Goal: Task Accomplishment & Management: Manage account settings

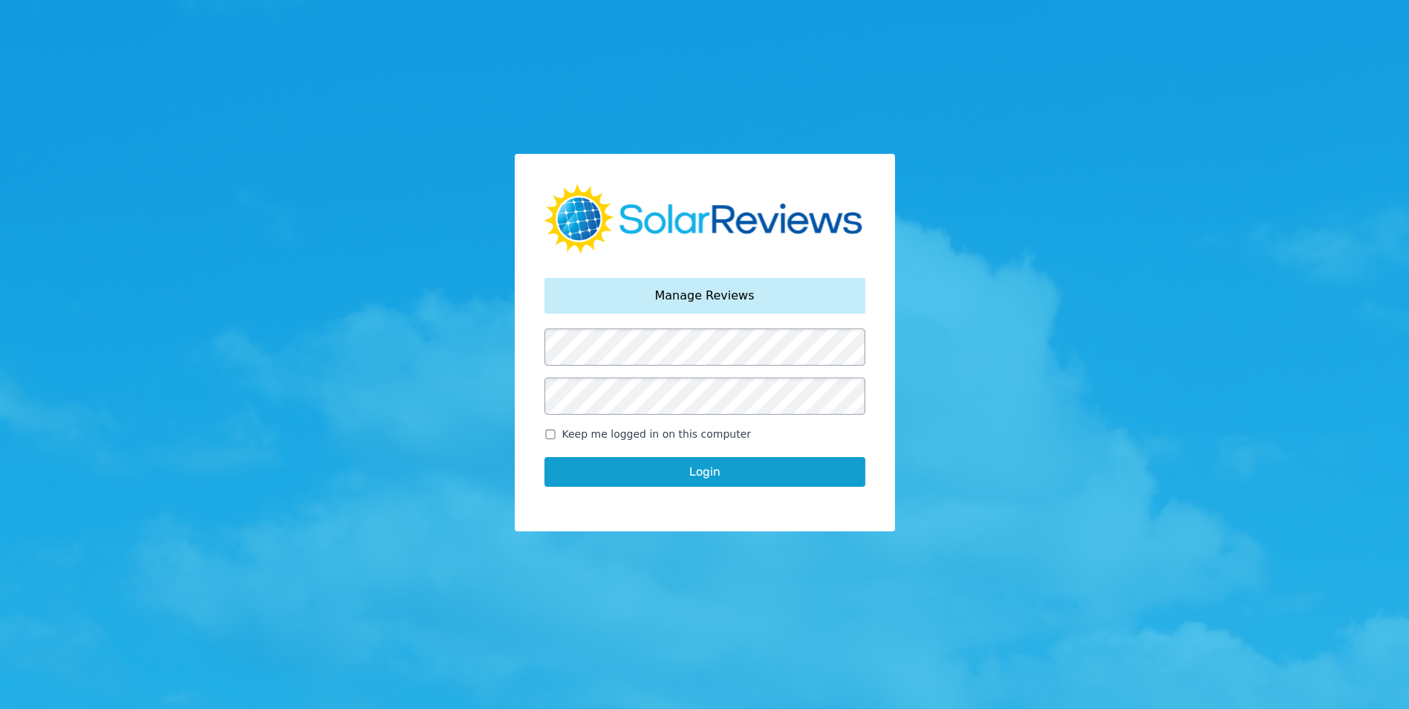
click at [726, 466] on button "Login" at bounding box center [704, 472] width 321 height 30
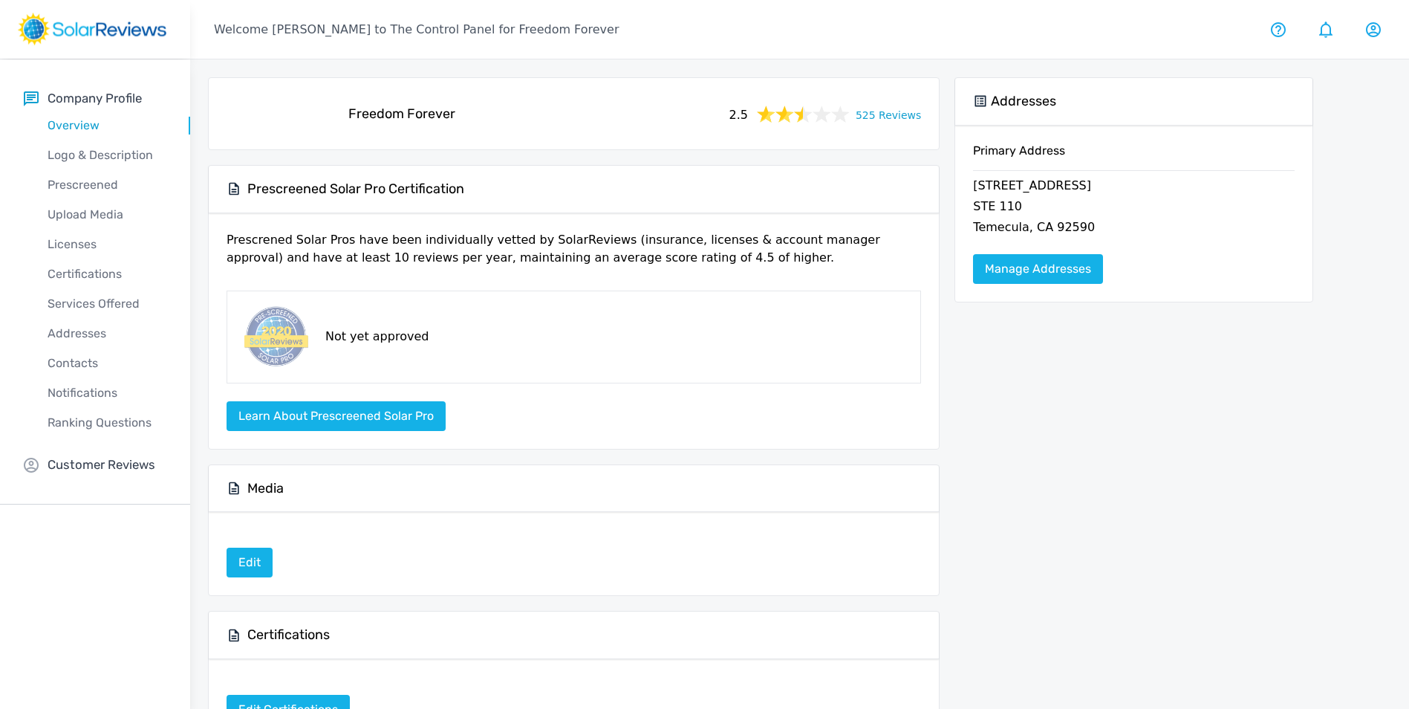
click at [891, 113] on link "525 Reviews" at bounding box center [888, 114] width 65 height 19
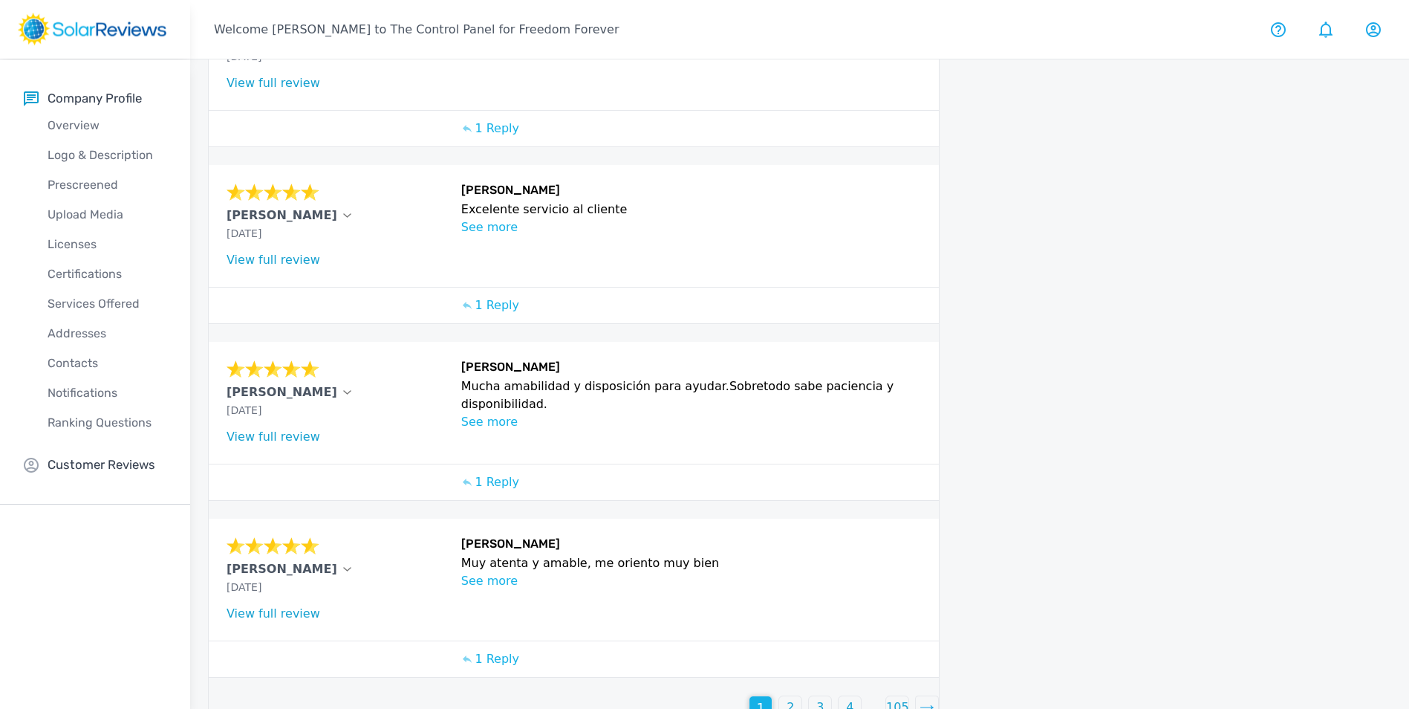
scroll to position [443, 0]
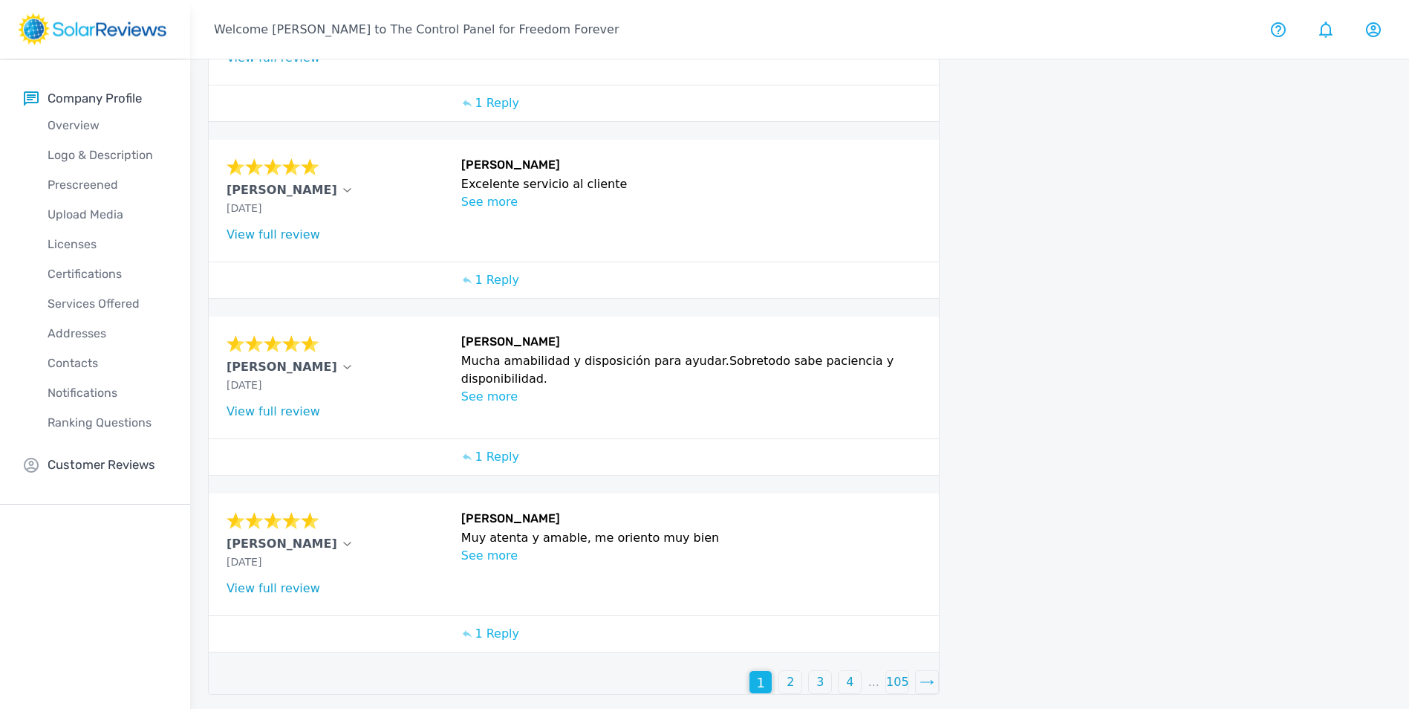
click at [789, 675] on p "2" at bounding box center [790, 682] width 7 height 18
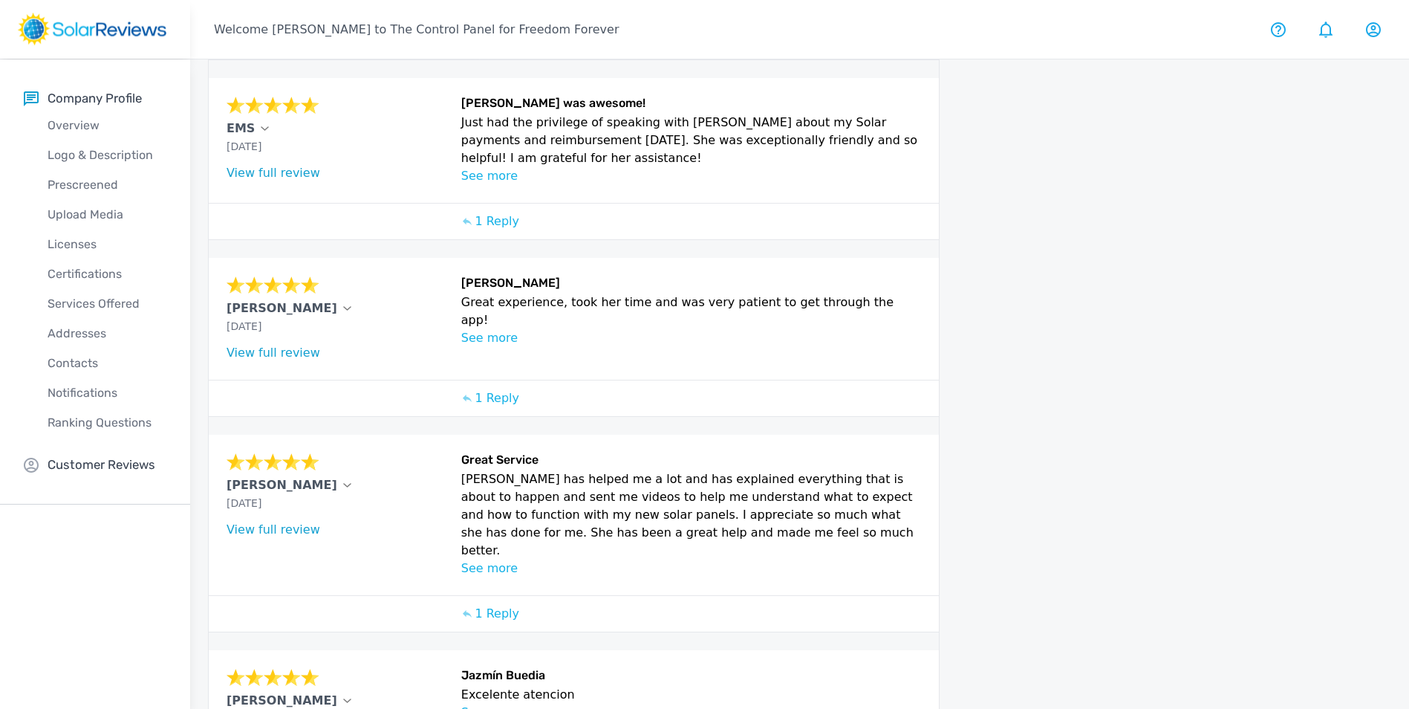
scroll to position [469, 0]
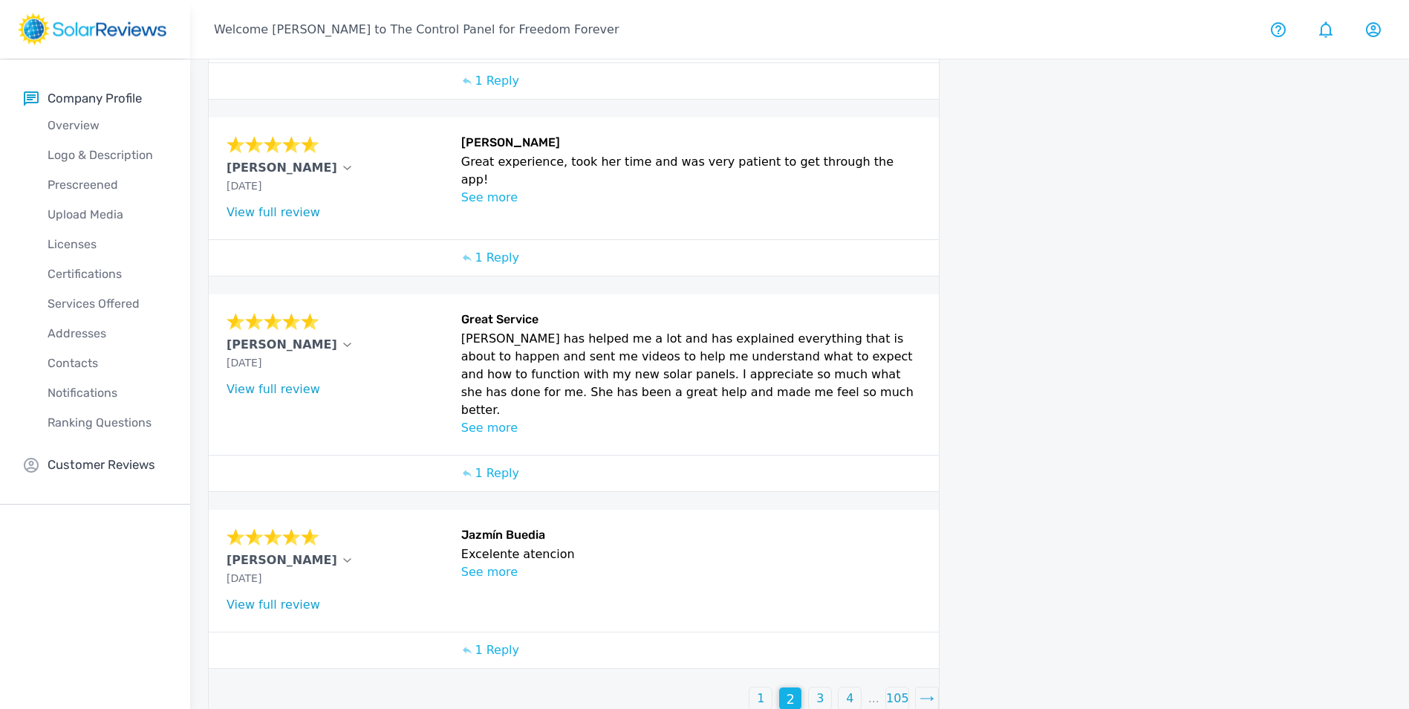
click at [819, 689] on p "3" at bounding box center [819, 698] width 7 height 18
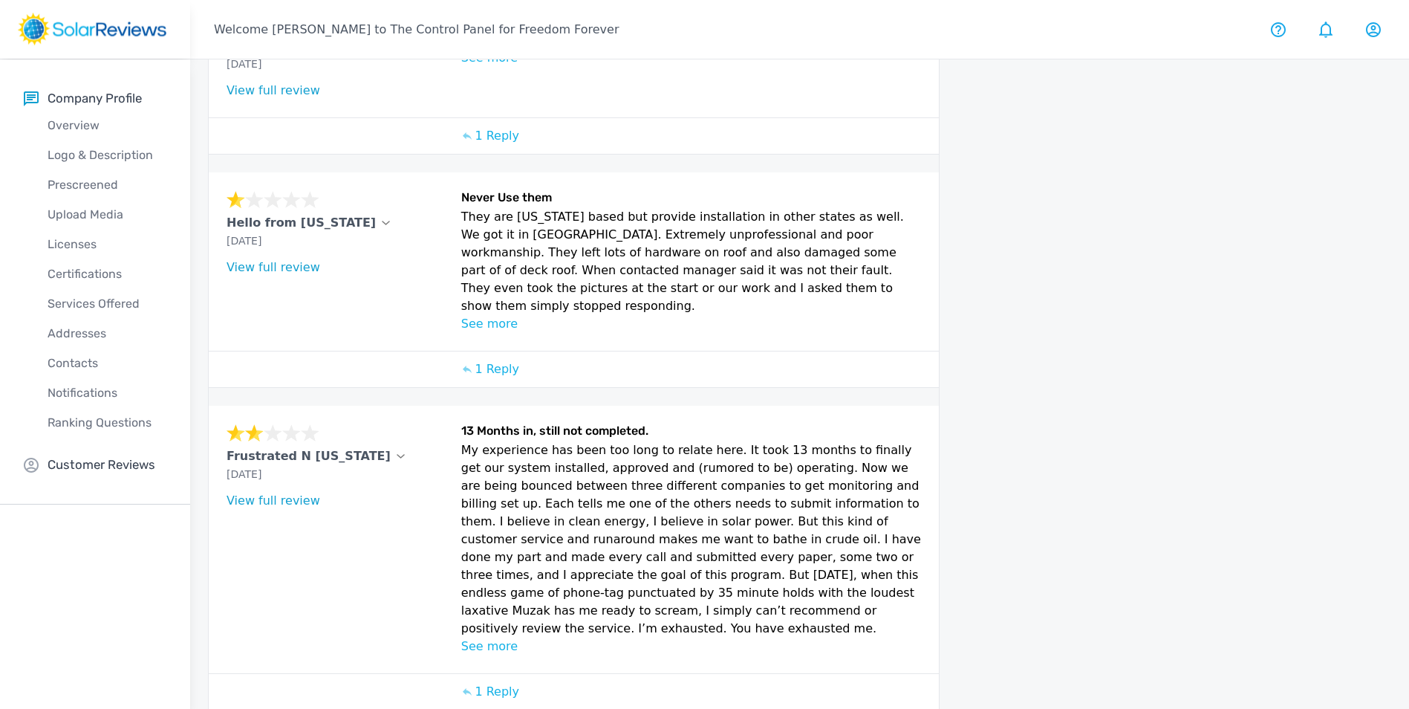
scroll to position [651, 0]
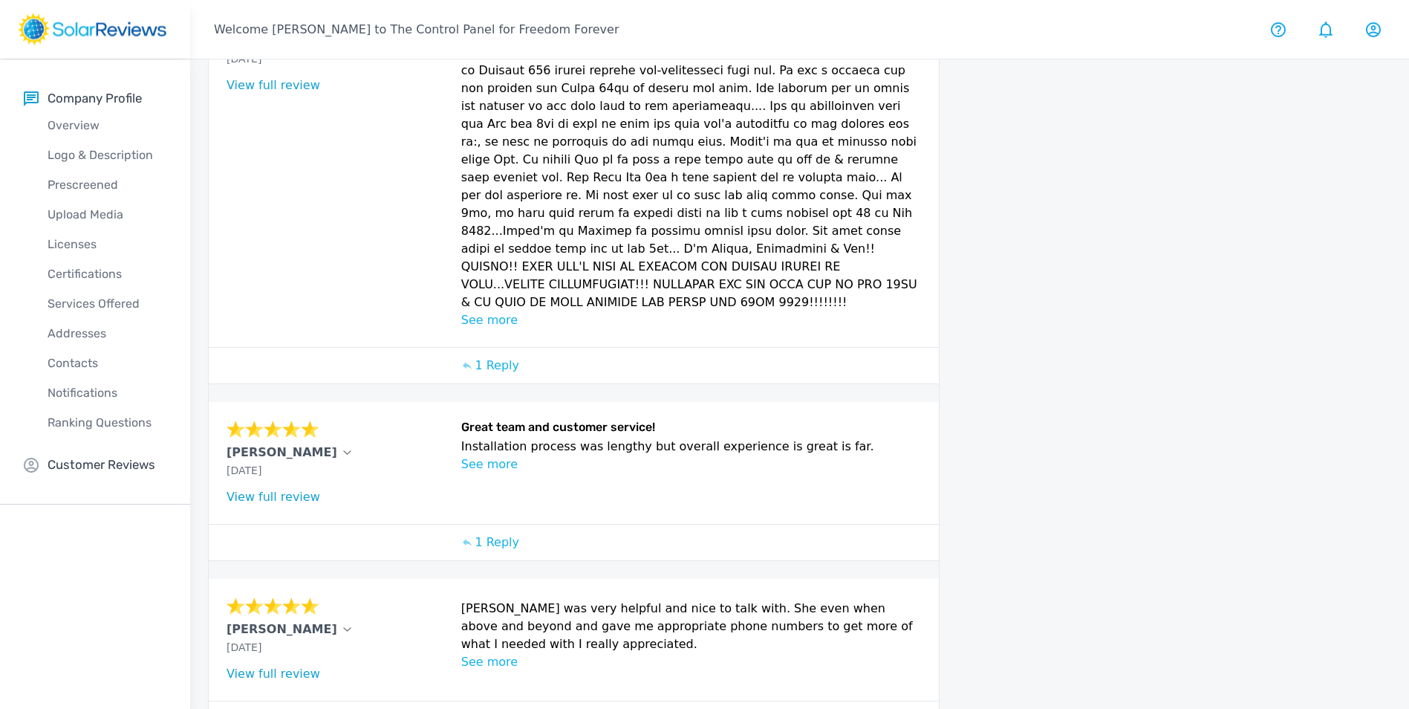
scroll to position [647, 0]
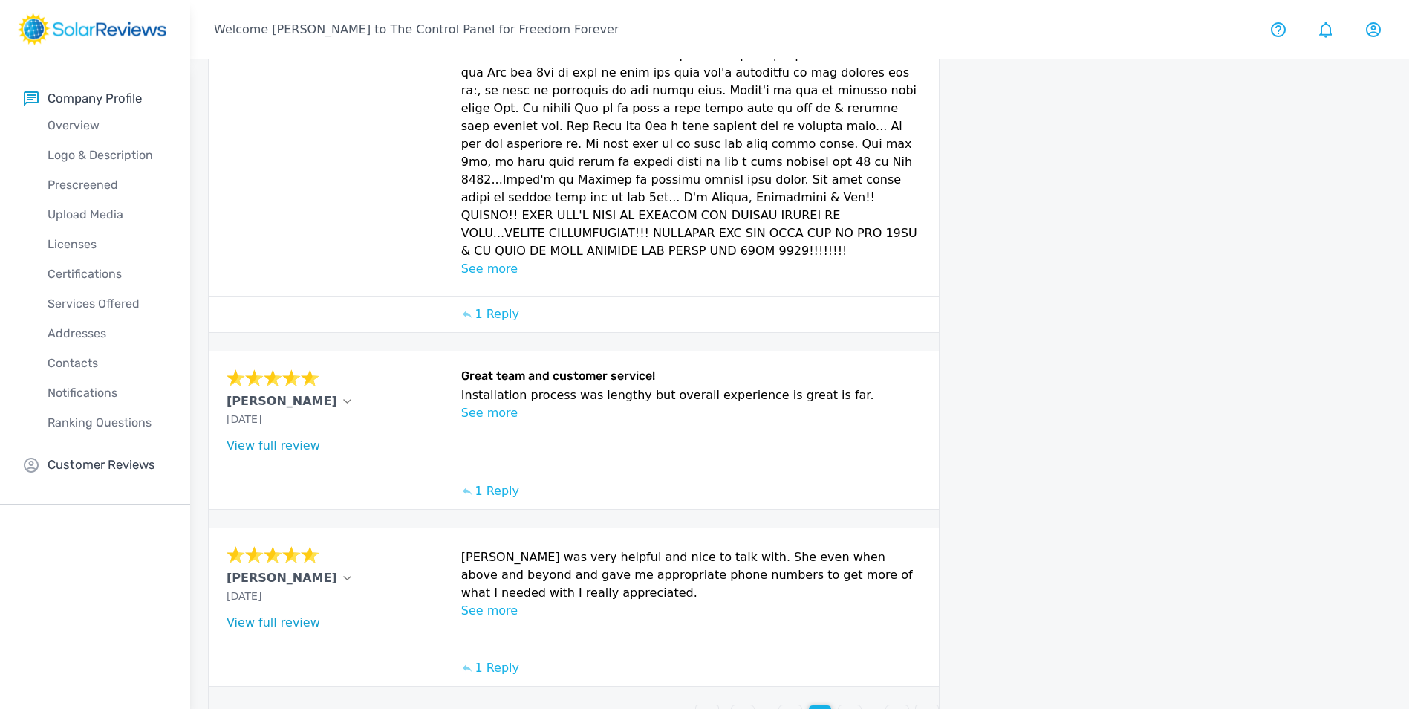
click at [845, 705] on div "5" at bounding box center [850, 716] width 22 height 22
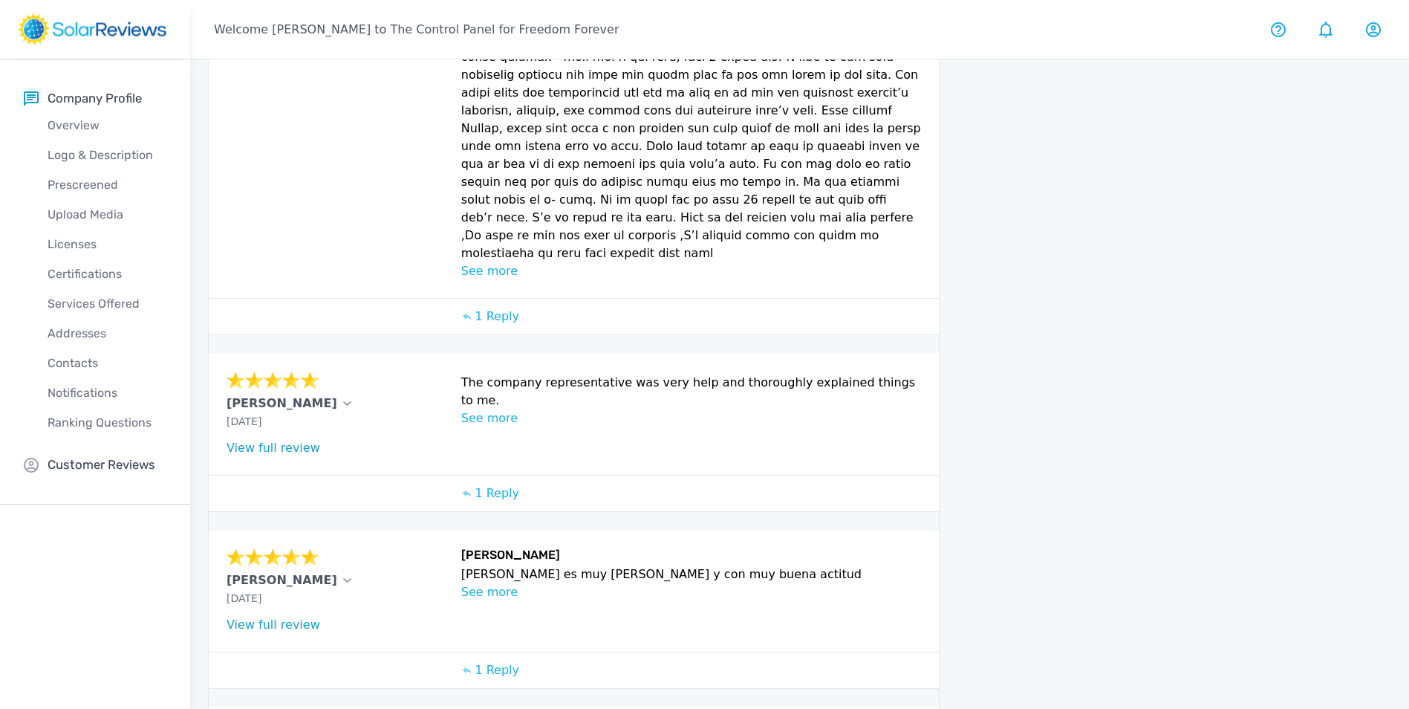
scroll to position [732, 0]
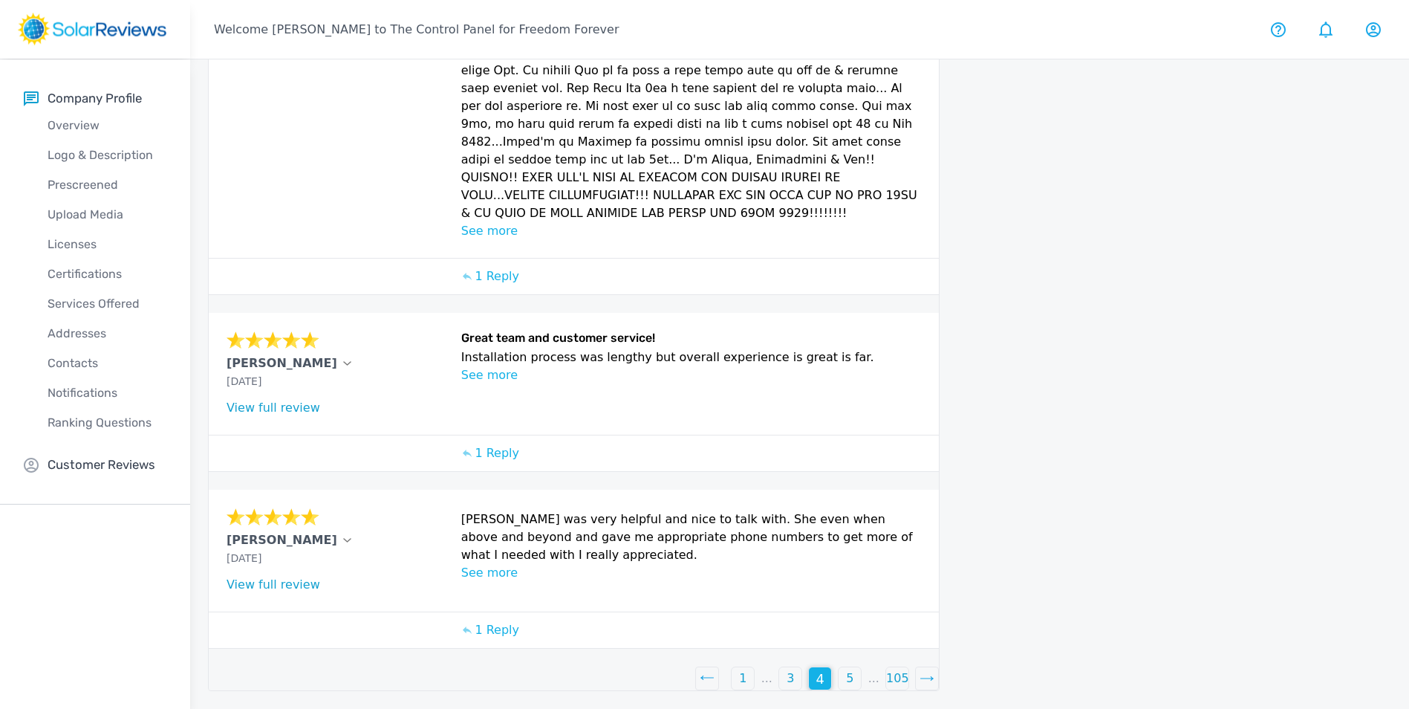
scroll to position [647, 0]
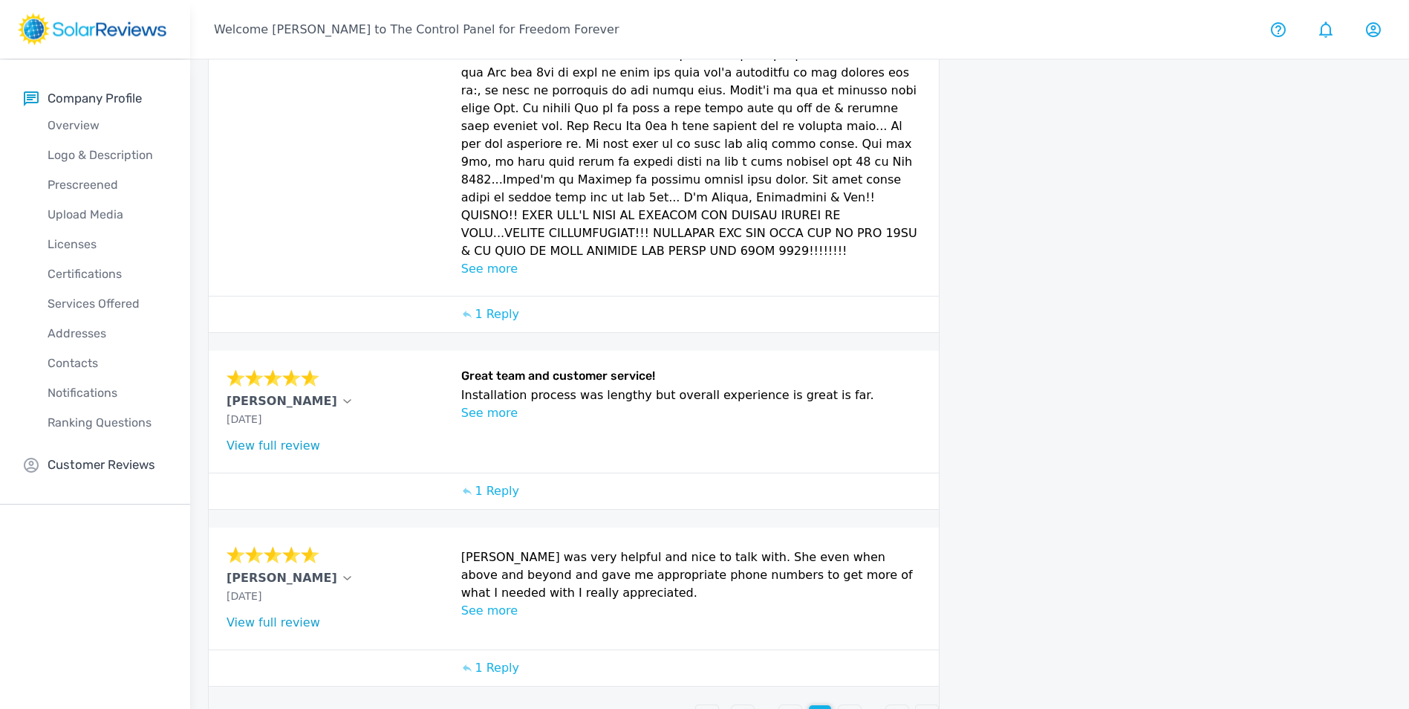
click at [736, 705] on div "1" at bounding box center [743, 716] width 22 height 22
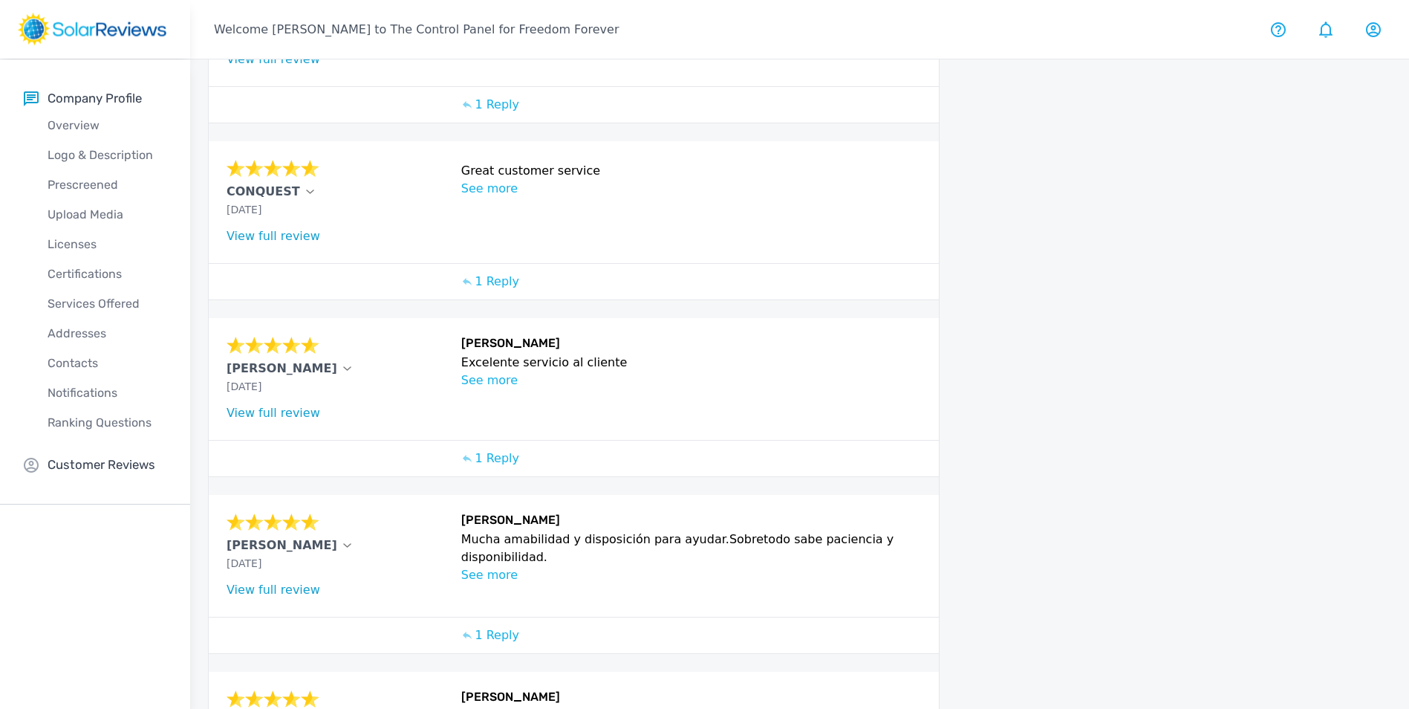
scroll to position [443, 0]
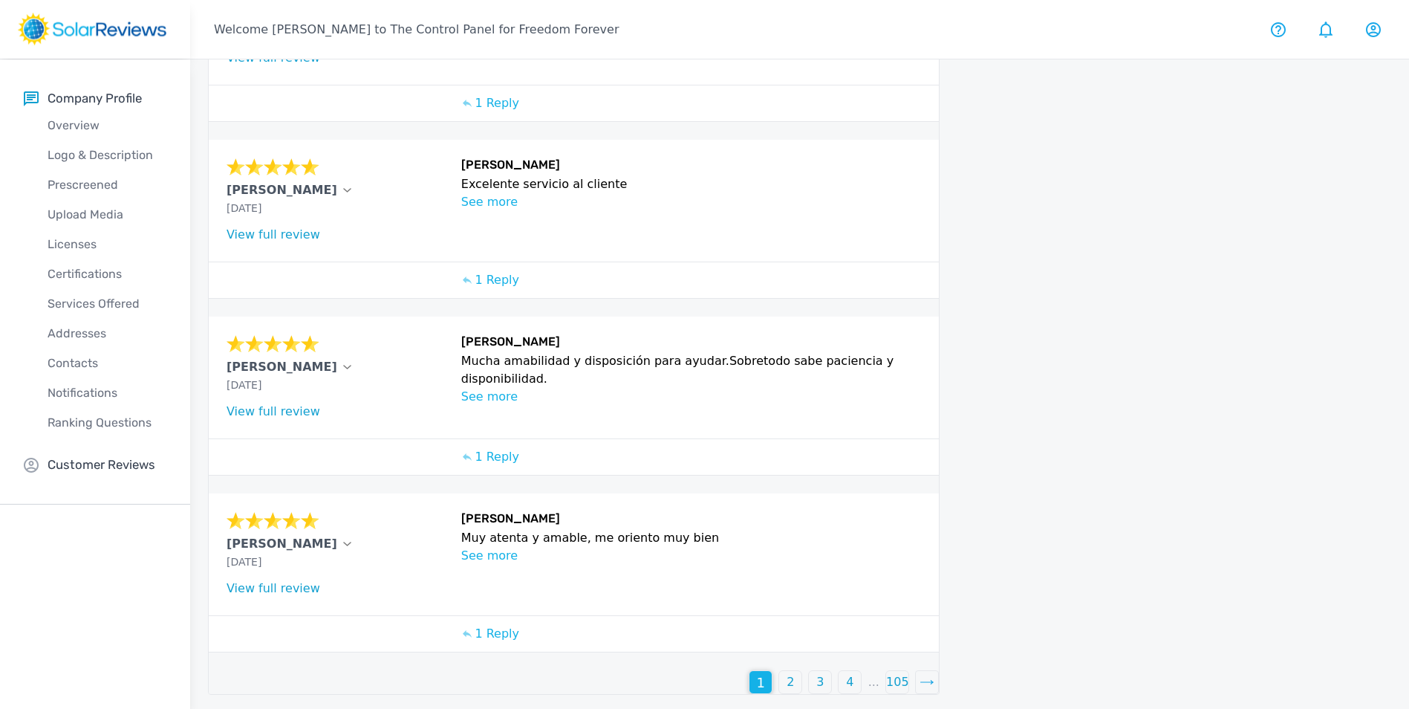
click at [788, 679] on div "2" at bounding box center [790, 682] width 22 height 22
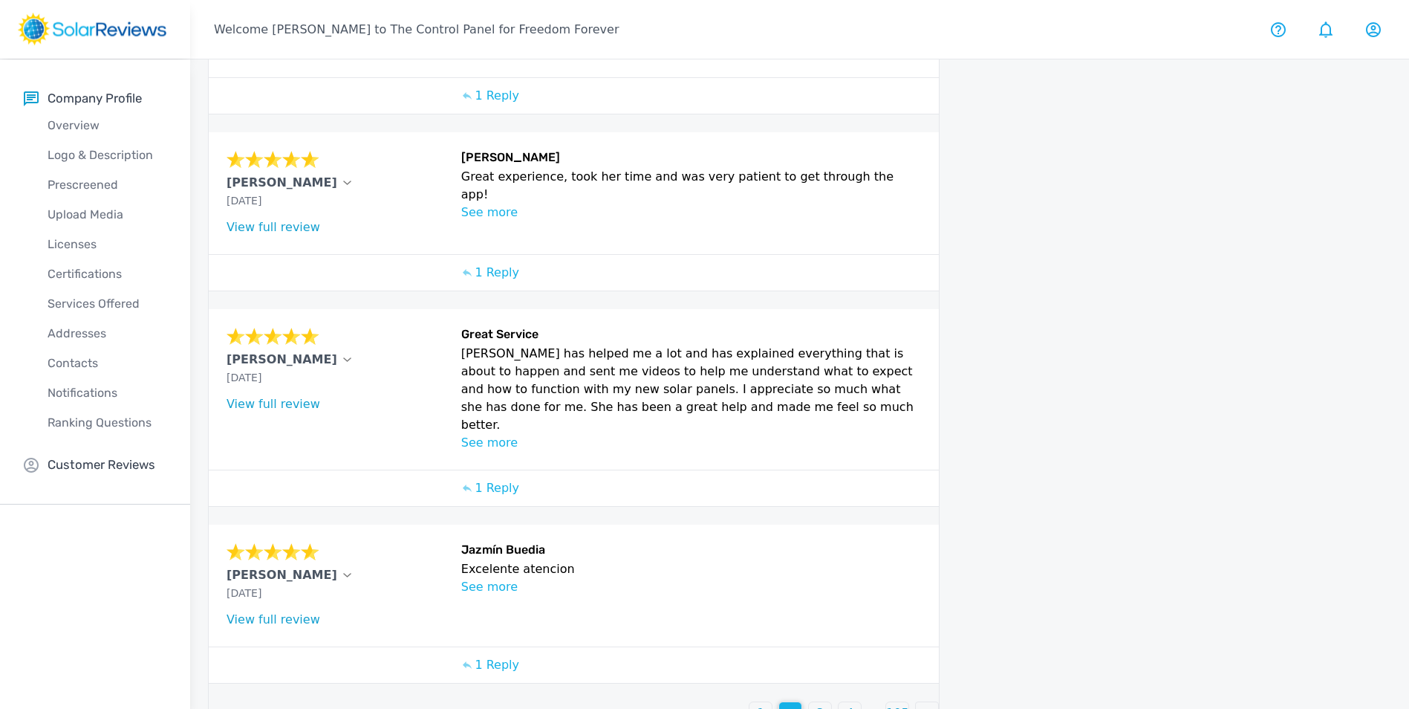
scroll to position [469, 0]
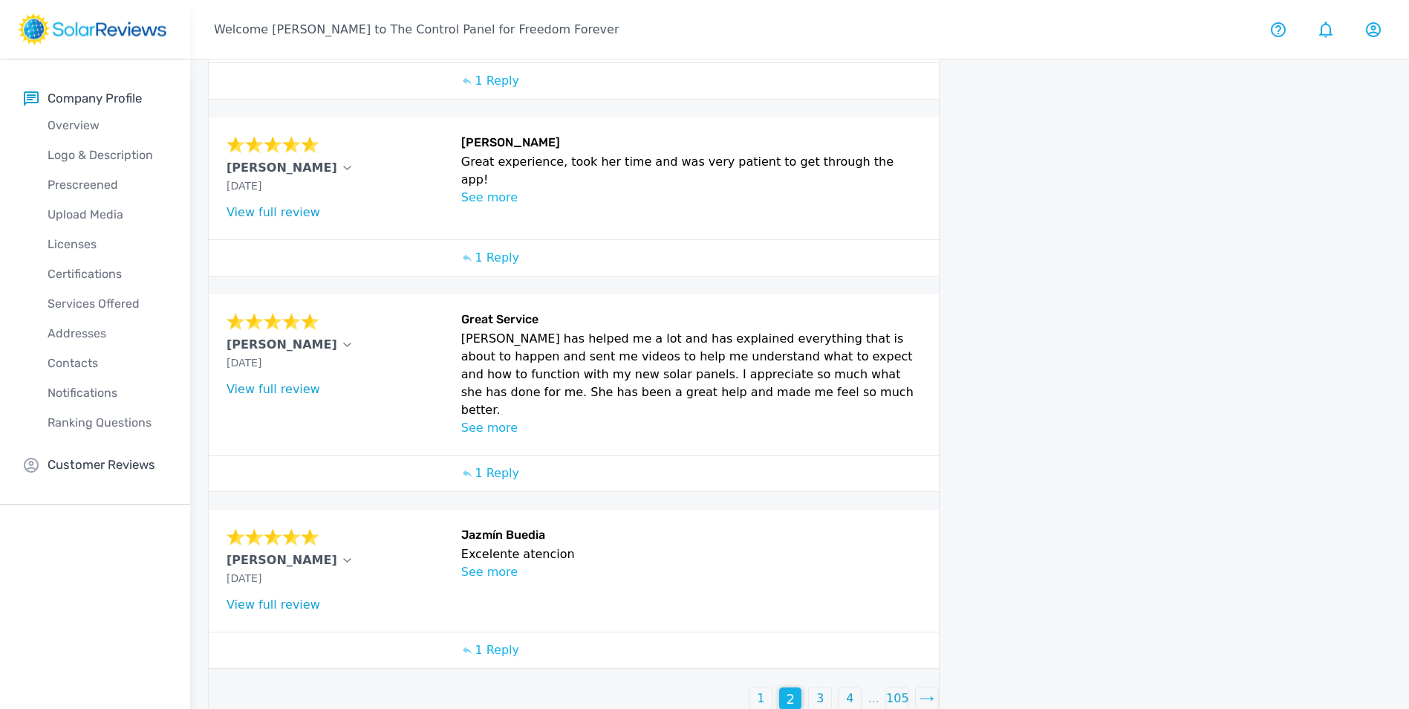
click at [820, 689] on p "3" at bounding box center [819, 698] width 7 height 18
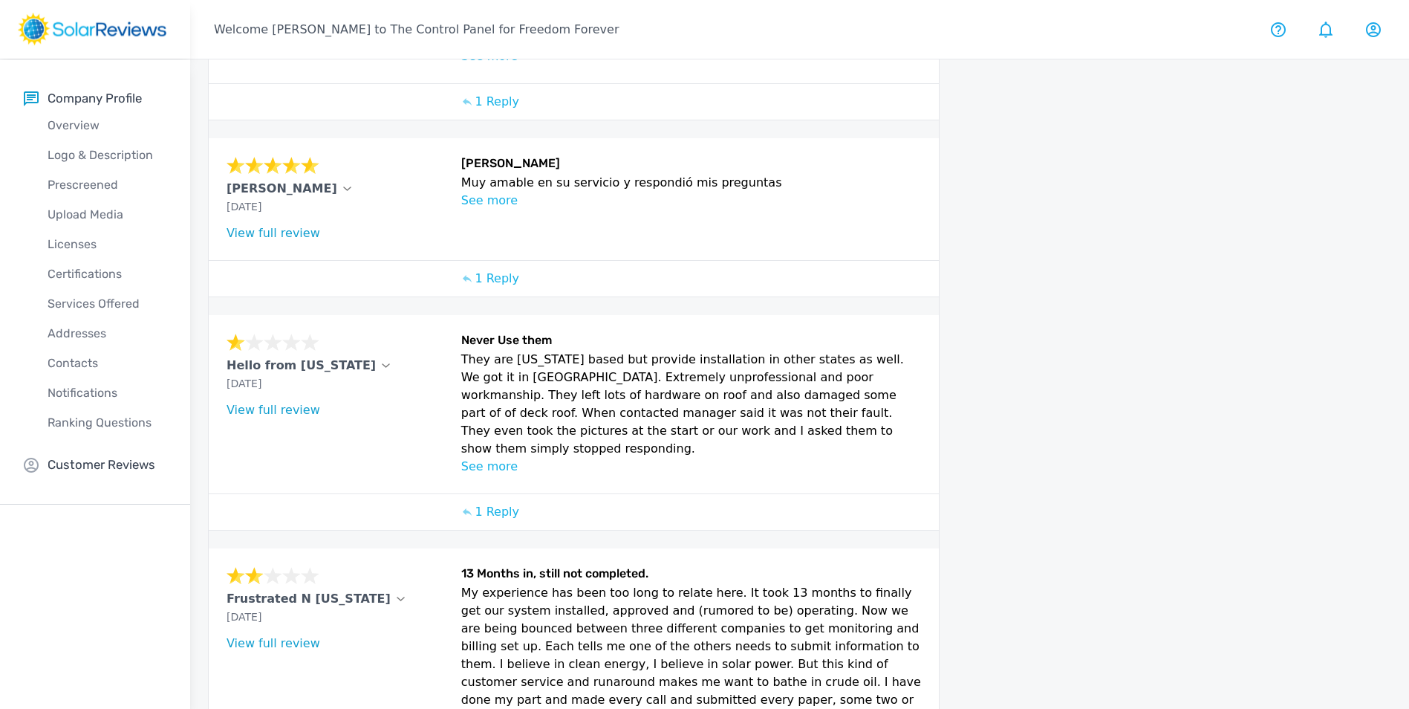
scroll to position [651, 0]
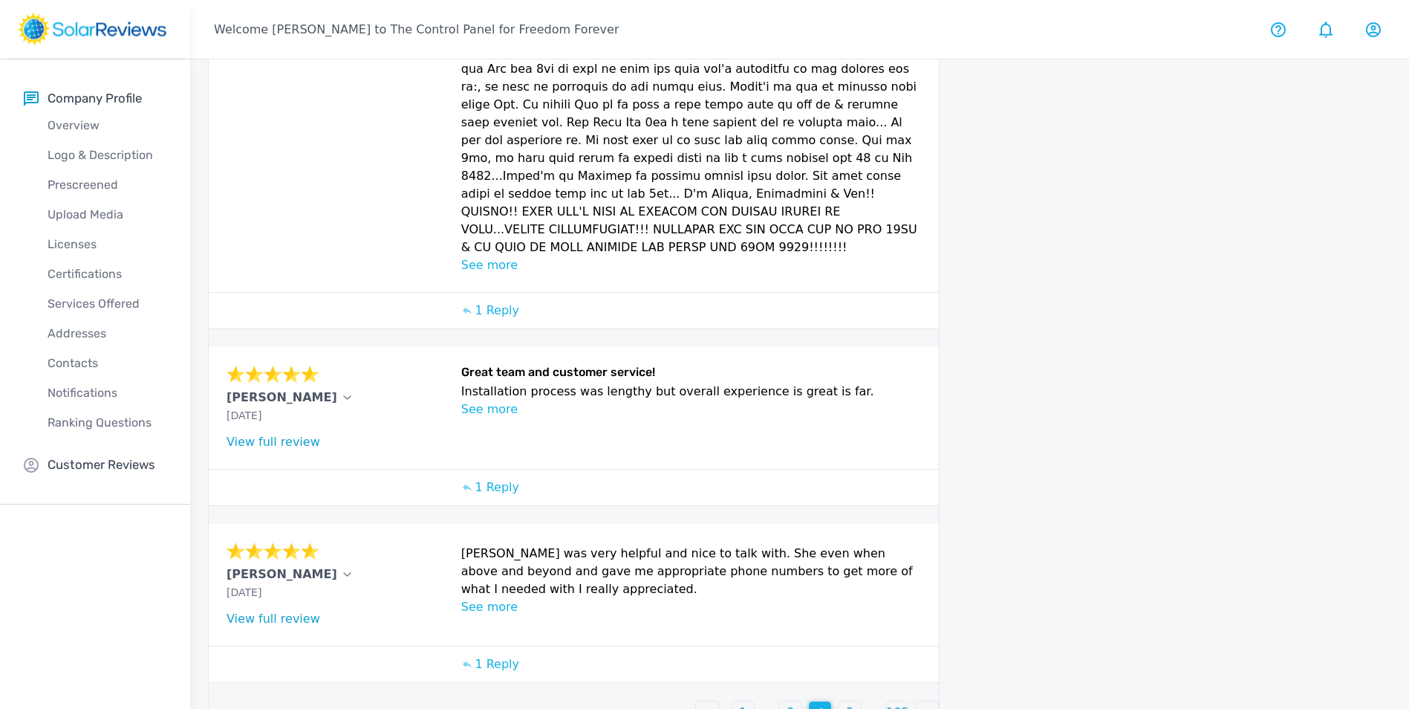
scroll to position [647, 0]
